Goal: Check status

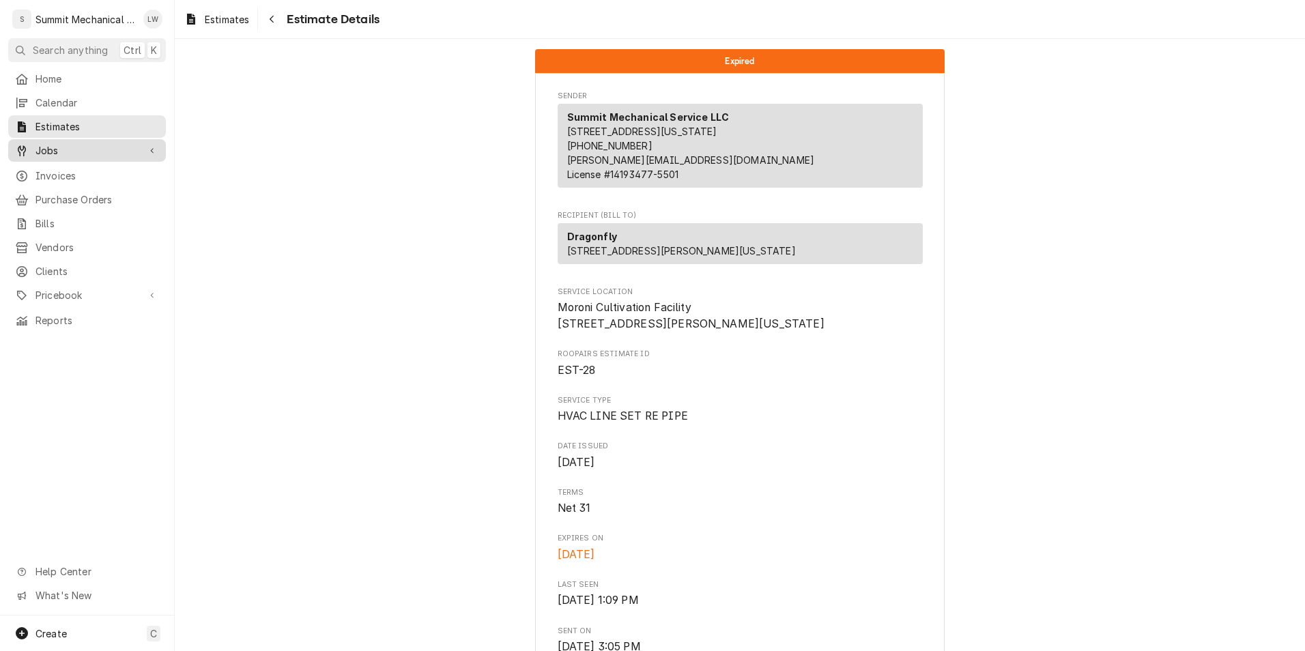
click at [75, 149] on span "Jobs" at bounding box center [86, 150] width 103 height 14
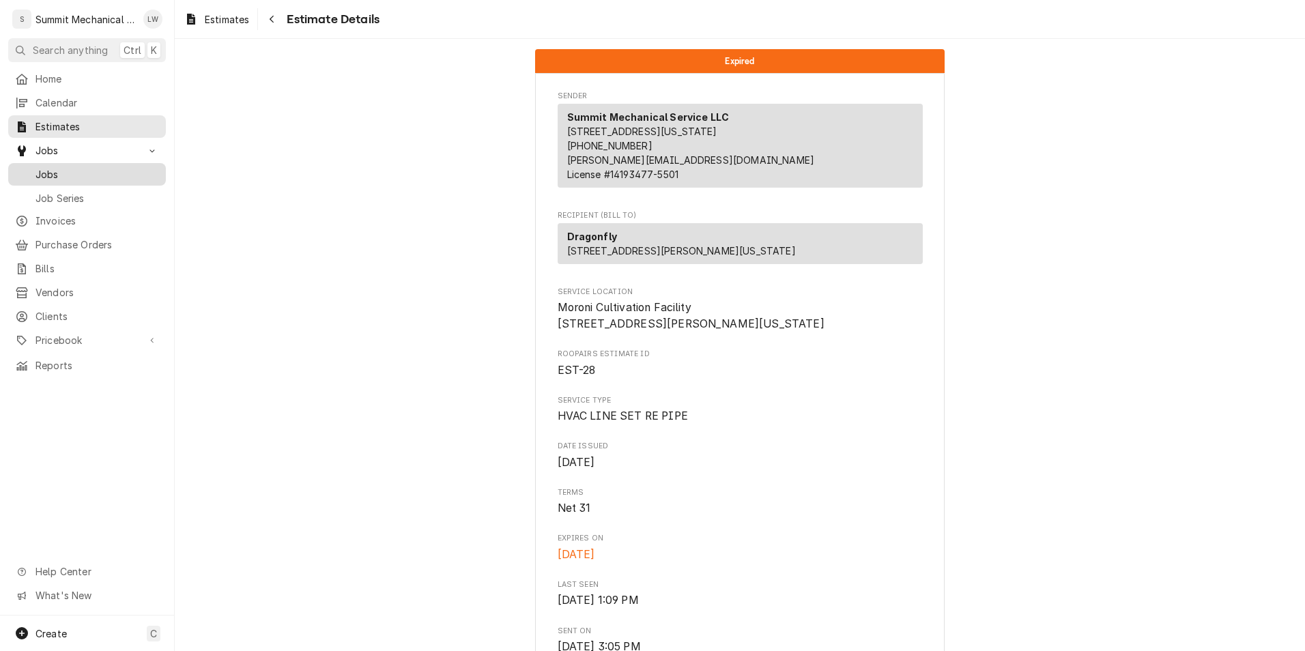
click at [119, 167] on span "Jobs" at bounding box center [97, 174] width 124 height 14
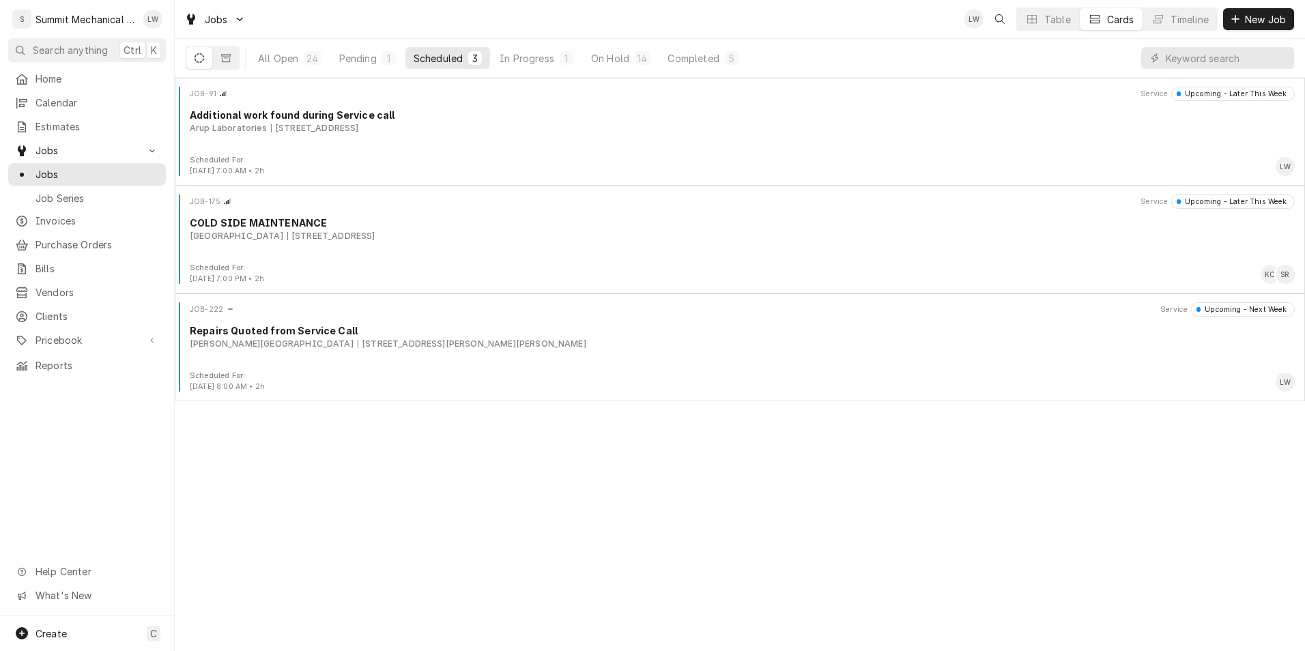
drag, startPoint x: 517, startPoint y: 351, endPoint x: 205, endPoint y: 440, distance: 324.7
click at [205, 440] on div "JOB-91 Service Upcoming - Later This Week Additional work found during Service …" at bounding box center [740, 364] width 1130 height 573
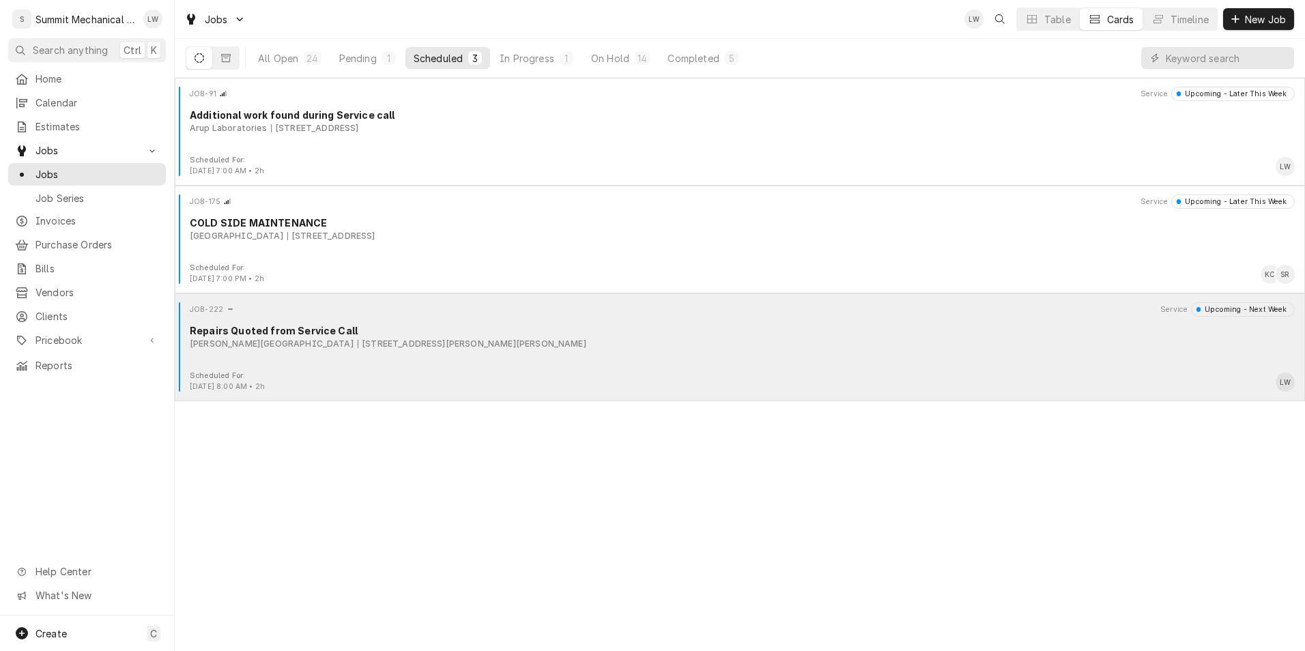
click at [311, 385] on div "Scheduled For: [DATE] 8:00 AM • 2h LW" at bounding box center [739, 382] width 1119 height 22
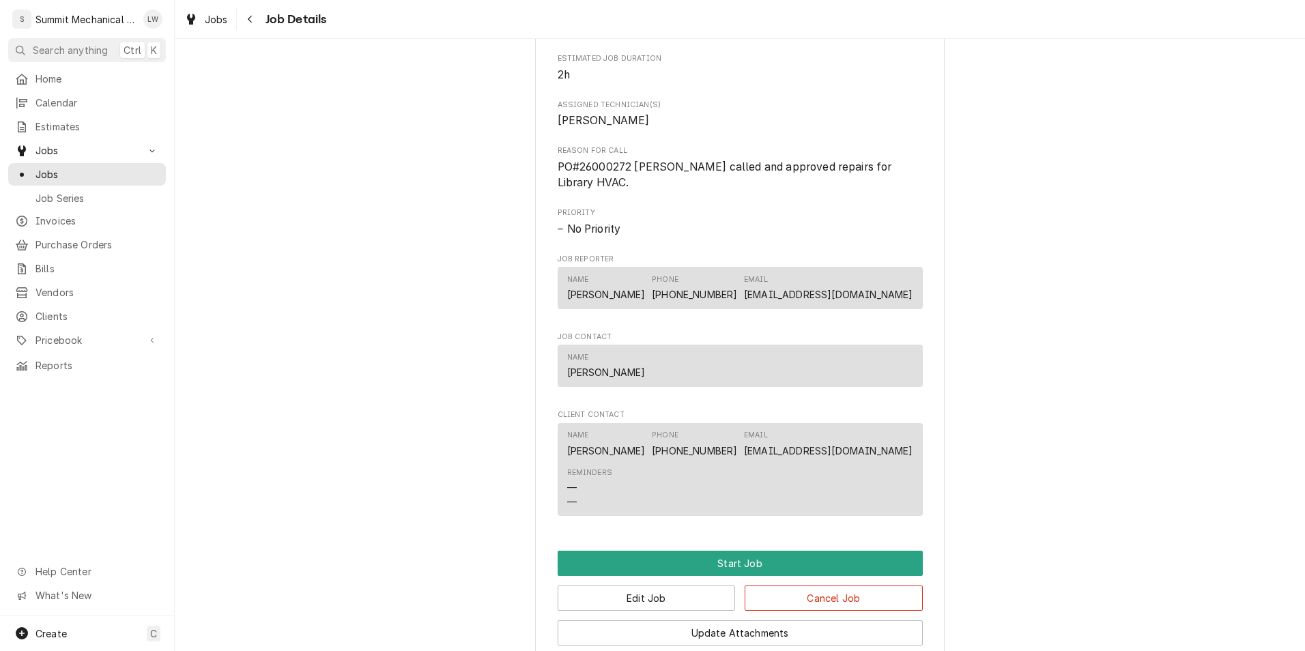
scroll to position [512, 0]
